Goal: Information Seeking & Learning: Learn about a topic

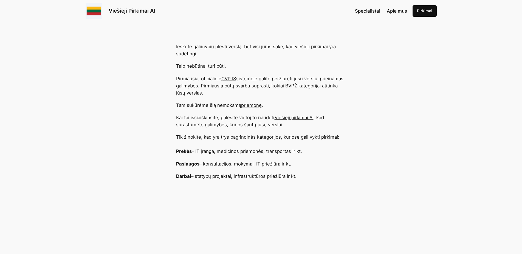
scroll to position [187, 0]
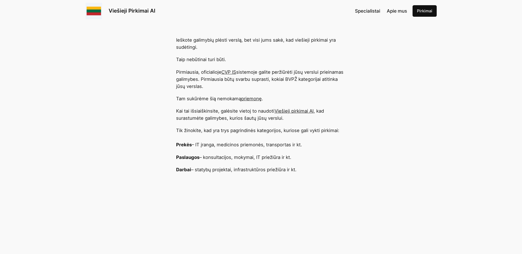
click at [256, 98] on link "priemonę" at bounding box center [251, 98] width 21 height 5
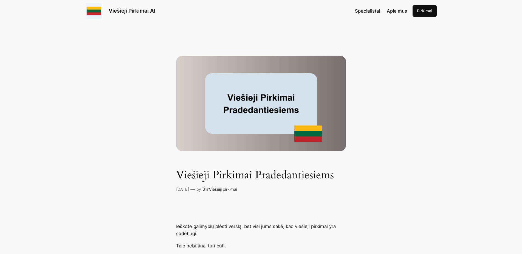
scroll to position [187, 0]
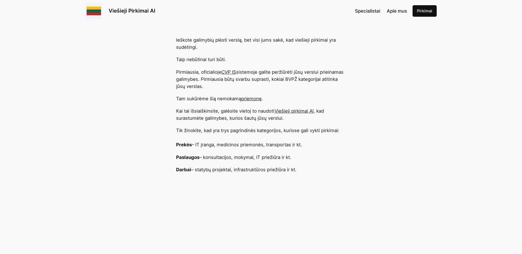
click at [301, 111] on link "Viešieji pirkimai AI" at bounding box center [294, 110] width 39 height 5
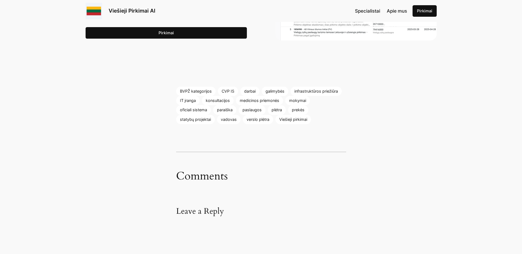
scroll to position [653, 0]
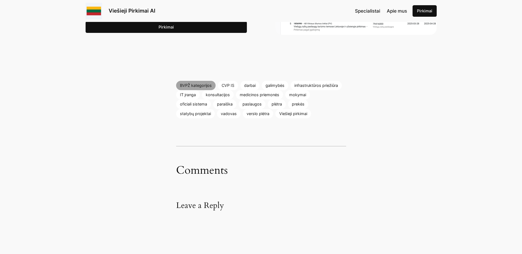
click at [193, 86] on link "BVPŽ kategorijos" at bounding box center [195, 85] width 39 height 9
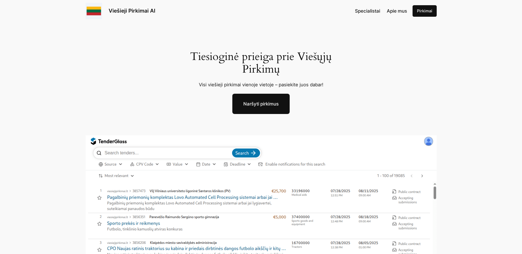
scroll to position [112, 0]
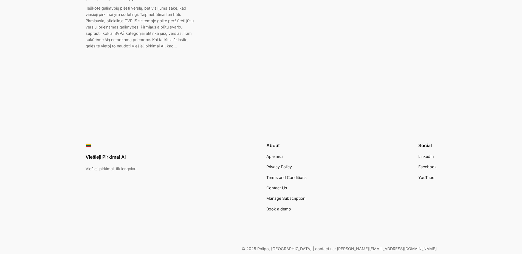
scroll to position [317, 0]
